Goal: Information Seeking & Learning: Learn about a topic

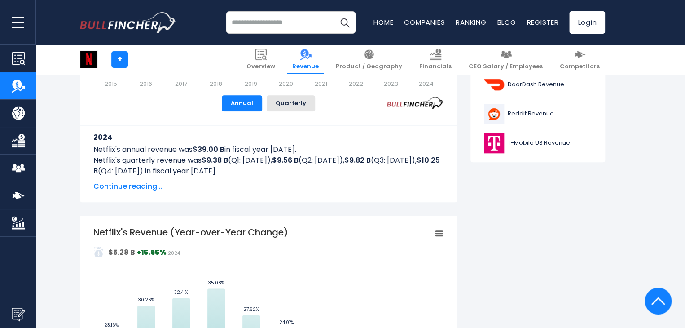
scroll to position [488, 0]
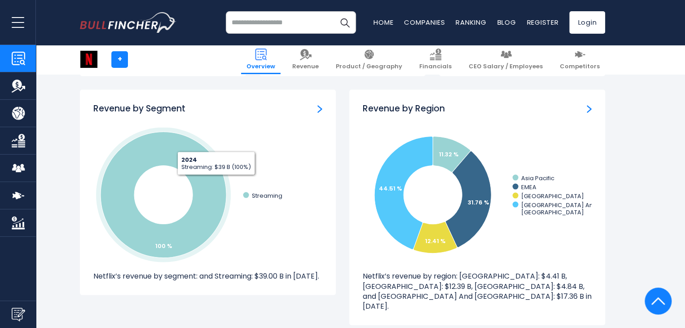
scroll to position [779, 0]
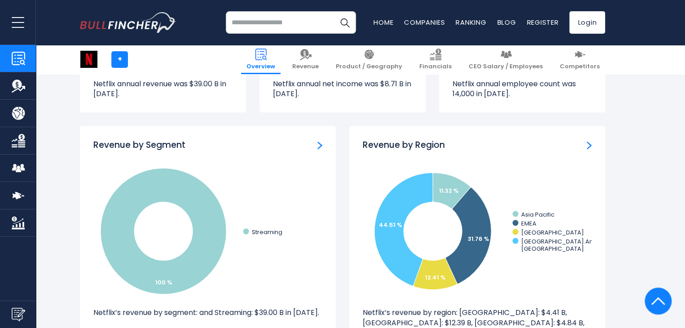
click at [321, 143] on img "Revenue by Segment" at bounding box center [320, 145] width 5 height 8
click at [319, 146] on img "Revenue by Segment" at bounding box center [320, 145] width 5 height 8
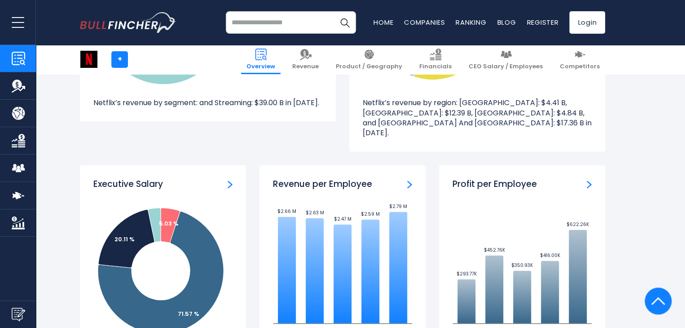
scroll to position [1462, 0]
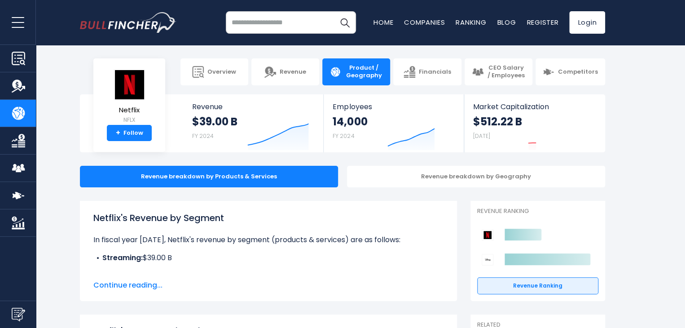
drag, startPoint x: 689, startPoint y: 35, endPoint x: 689, endPoint y: 23, distance: 11.2
click at [685, 23] on html "Overview Revenue Product / Geography" at bounding box center [342, 164] width 685 height 328
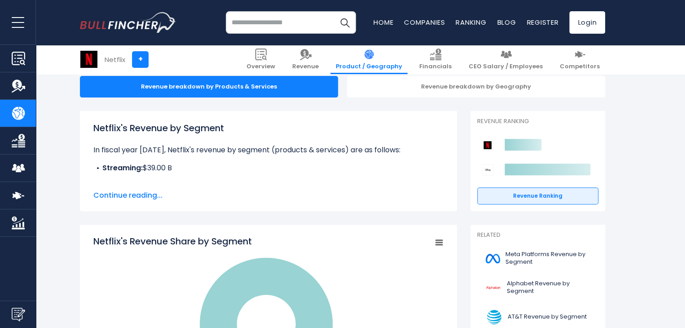
scroll to position [209, 0]
